Goal: Use online tool/utility

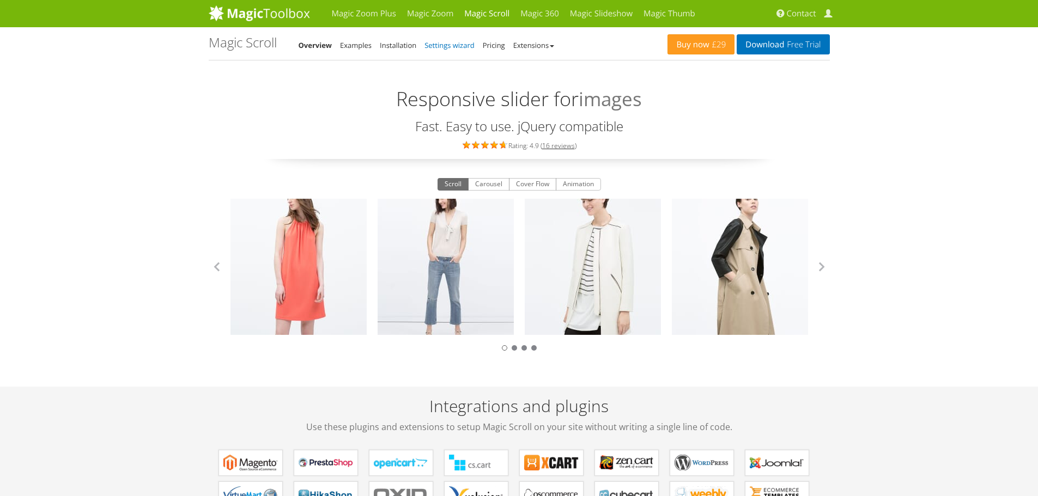
click at [441, 45] on link "Settings wizard" at bounding box center [450, 45] width 50 height 10
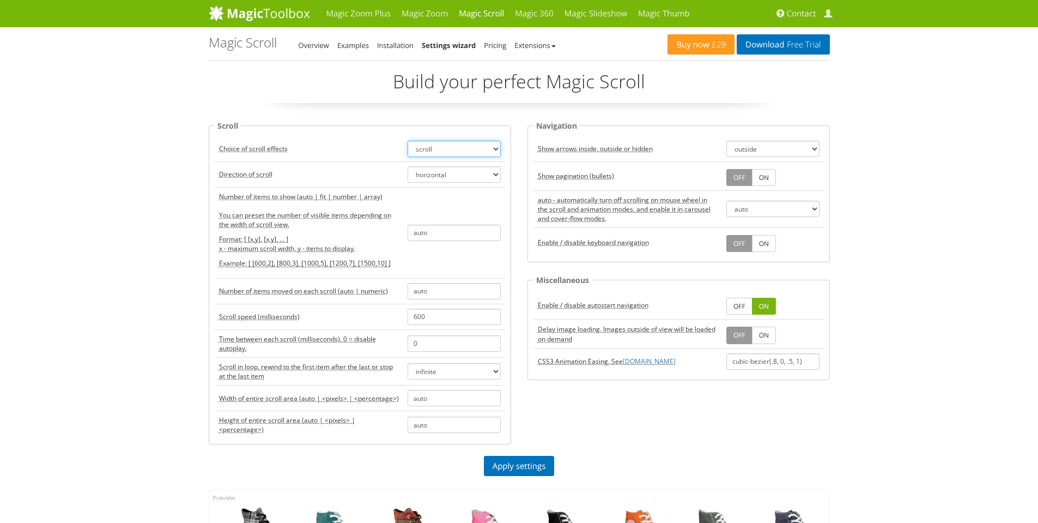
click at [459, 150] on select "scroll carousel cover-flow animation" at bounding box center [454, 149] width 93 height 16
click at [444, 148] on select "scroll carousel cover-flow animation" at bounding box center [454, 149] width 93 height 16
click at [444, 149] on select "scroll carousel cover-flow animation" at bounding box center [454, 149] width 93 height 16
click at [433, 231] on input "auto" at bounding box center [454, 233] width 93 height 16
drag, startPoint x: 446, startPoint y: 233, endPoint x: 403, endPoint y: 233, distance: 43.1
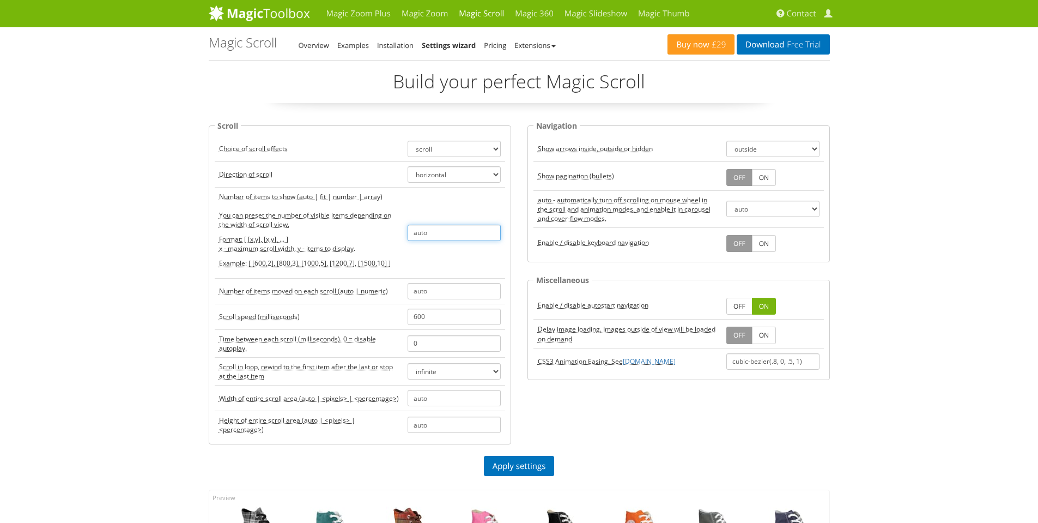
click at [403, 233] on td "auto" at bounding box center [454, 232] width 102 height 91
type input "1"
click at [421, 253] on td "1" at bounding box center [454, 232] width 102 height 91
drag, startPoint x: 437, startPoint y: 290, endPoint x: 360, endPoint y: 289, distance: 77.4
click at [360, 289] on tr "Number of items moved on each scroll (auto | numeric) auto" at bounding box center [360, 291] width 290 height 26
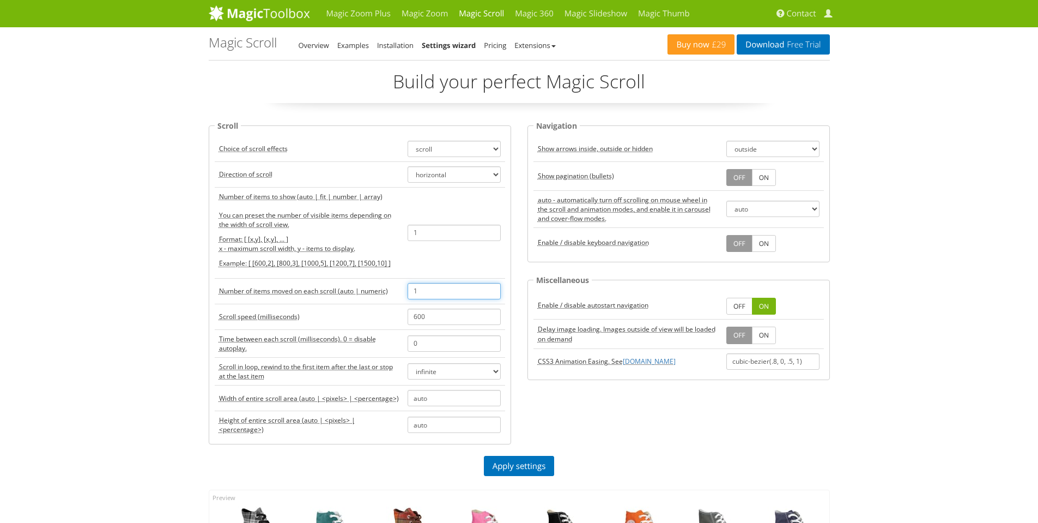
type input "1"
click at [400, 317] on td "Scroll speed (milliseconds)" at bounding box center [309, 317] width 189 height 26
drag, startPoint x: 444, startPoint y: 317, endPoint x: 356, endPoint y: 306, distance: 87.9
click at [356, 306] on tr "Scroll speed (milliseconds) 600" at bounding box center [360, 317] width 290 height 26
click at [394, 343] on acronym "Time between each scroll (milliseconds). 0 = disable autoplay." at bounding box center [309, 343] width 180 height 19
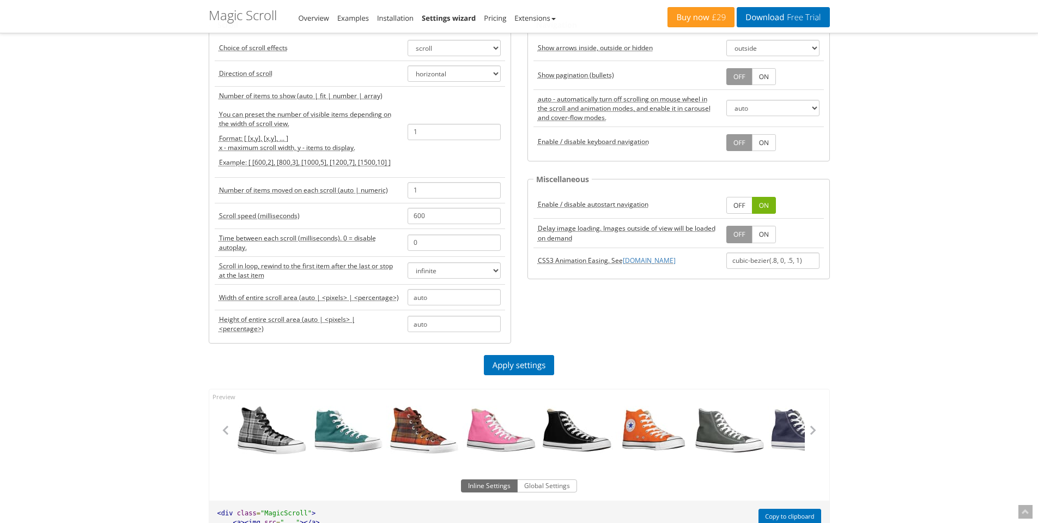
scroll to position [109, 0]
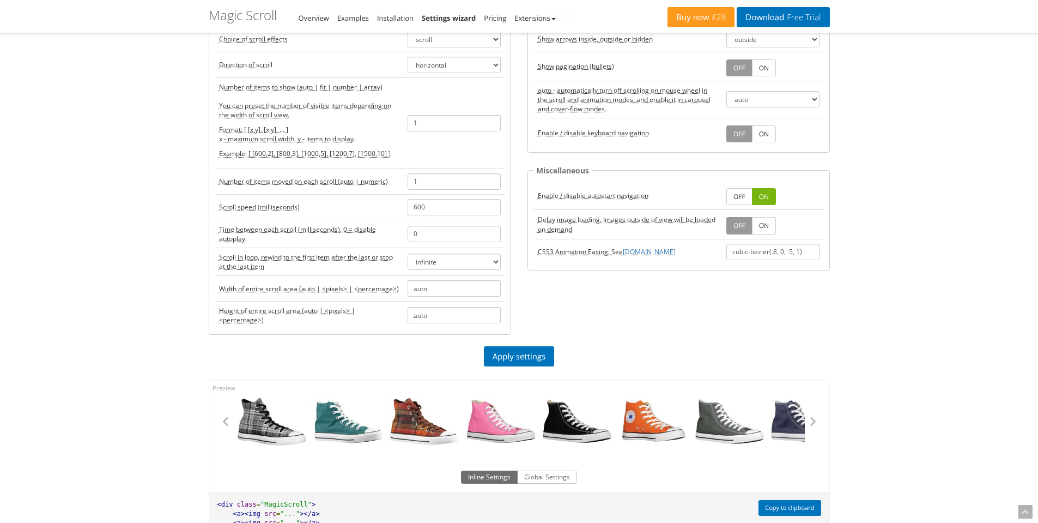
click at [399, 316] on td "Height of entire scroll area (auto | <pixels> | <percentage>)" at bounding box center [309, 315] width 189 height 28
click at [394, 311] on acronym "Height of entire scroll area (auto | <pixels> | <percentage>)" at bounding box center [309, 315] width 180 height 19
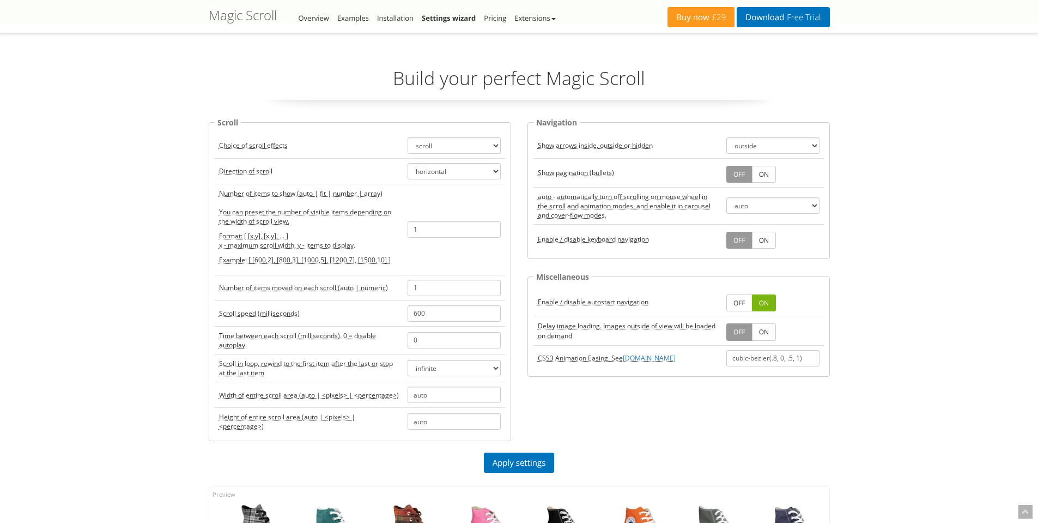
scroll to position [0, 0]
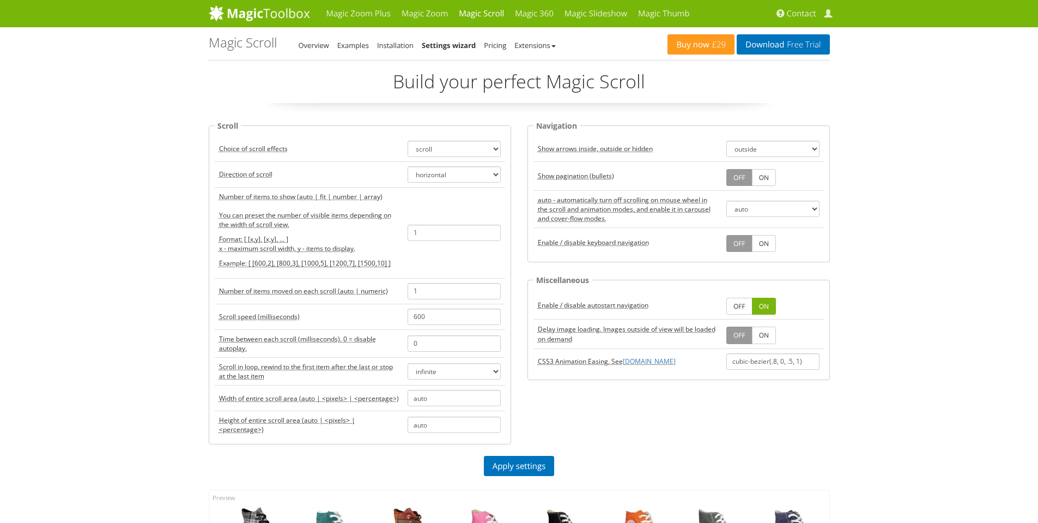
click at [737, 177] on link "OFF" at bounding box center [739, 177] width 26 height 17
click at [758, 175] on link "ON" at bounding box center [764, 177] width 24 height 17
click at [737, 179] on link "OFF" at bounding box center [739, 177] width 26 height 17
click at [749, 210] on select "auto true false" at bounding box center [772, 209] width 93 height 16
select select "false"
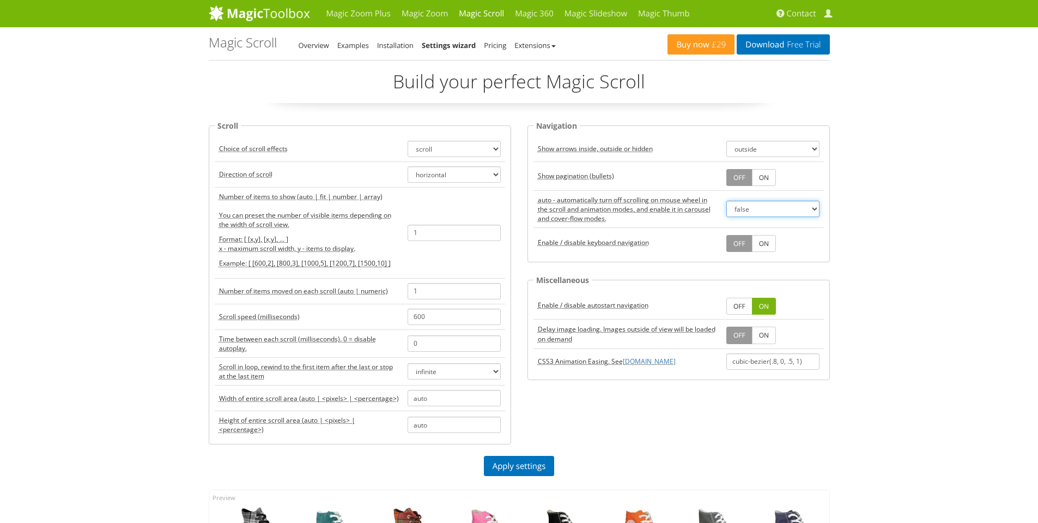
click at [726, 201] on select "auto true false" at bounding box center [772, 209] width 93 height 16
click at [530, 463] on link "Apply settings" at bounding box center [519, 466] width 71 height 20
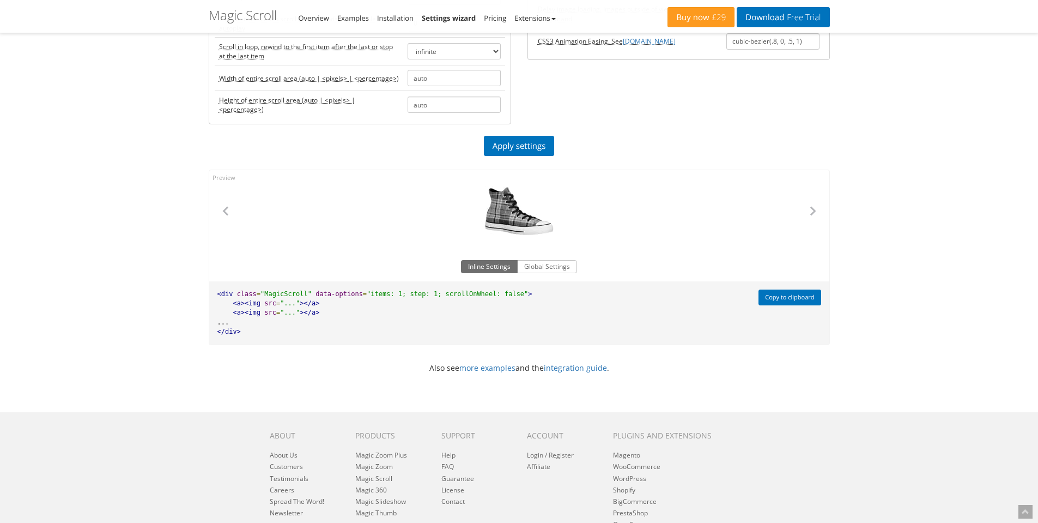
scroll to position [327, 0]
